Goal: Task Accomplishment & Management: Manage account settings

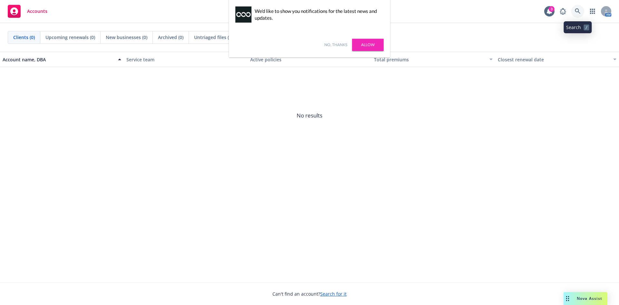
click at [575, 12] on icon at bounding box center [578, 11] width 6 height 6
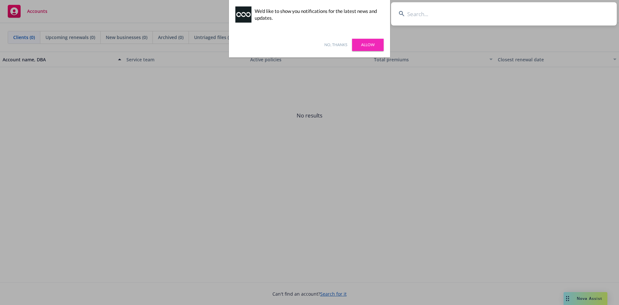
click at [438, 16] on input at bounding box center [504, 13] width 226 height 23
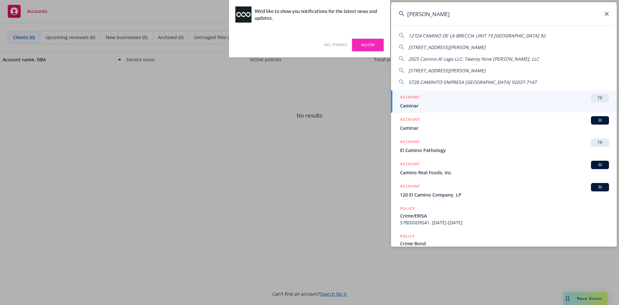
type input "[PERSON_NAME]"
click at [419, 100] on h5 "ACCOUNT" at bounding box center [410, 98] width 20 height 8
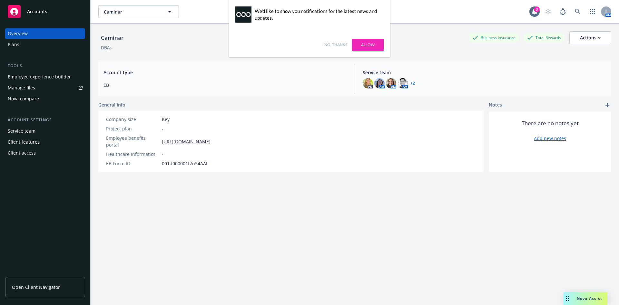
click at [28, 88] on div "Manage files" at bounding box center [21, 88] width 27 height 10
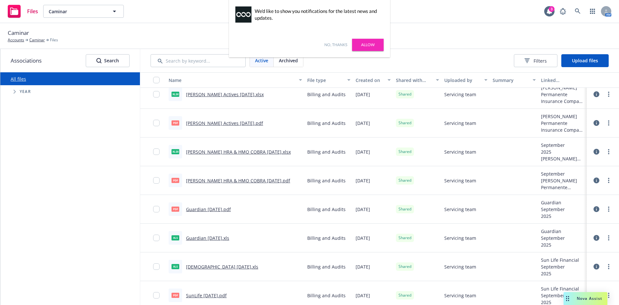
scroll to position [97, 0]
